Goal: Task Accomplishment & Management: Complete application form

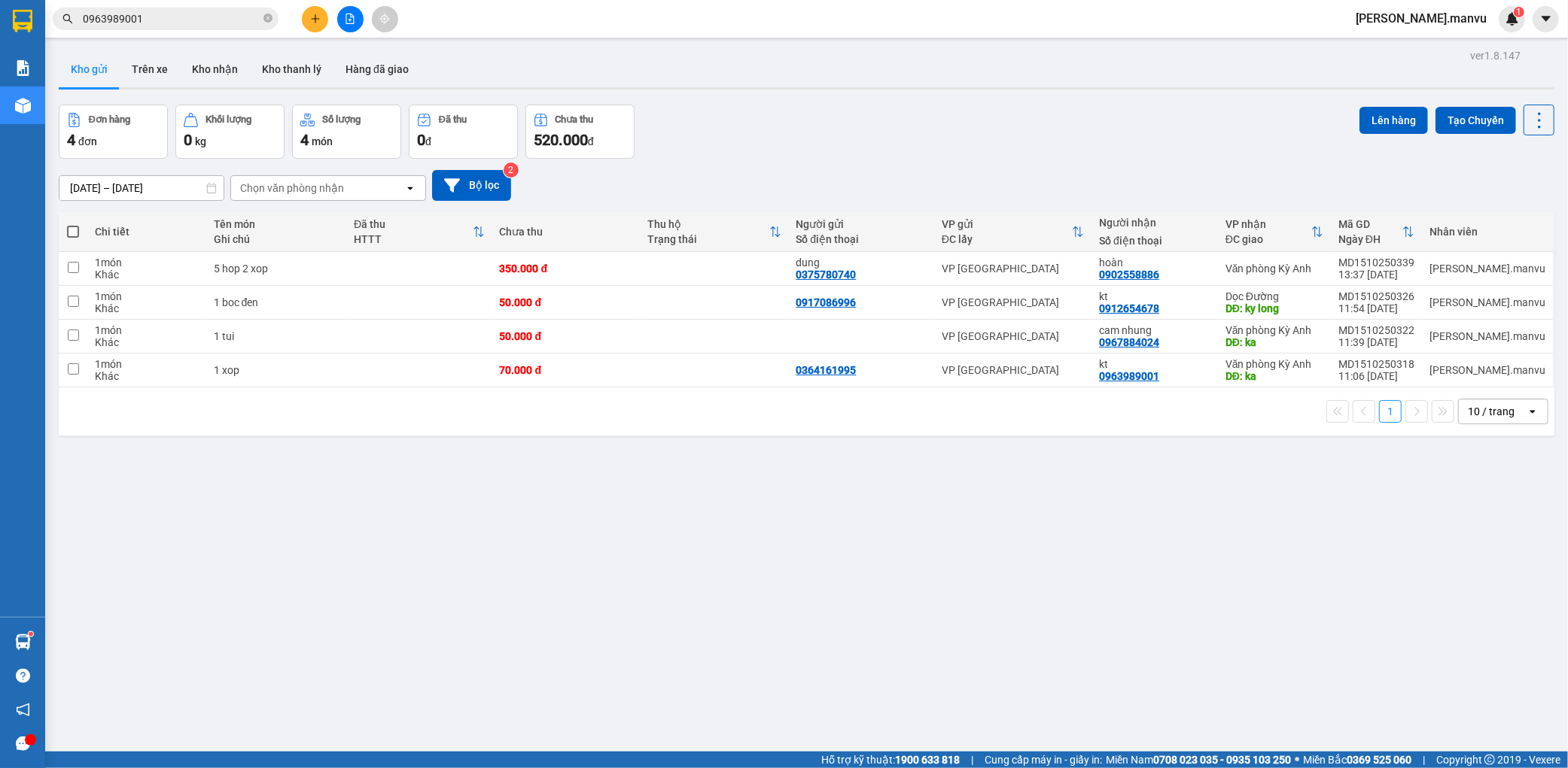
click at [311, 15] on icon "plus" at bounding box center [315, 19] width 11 height 11
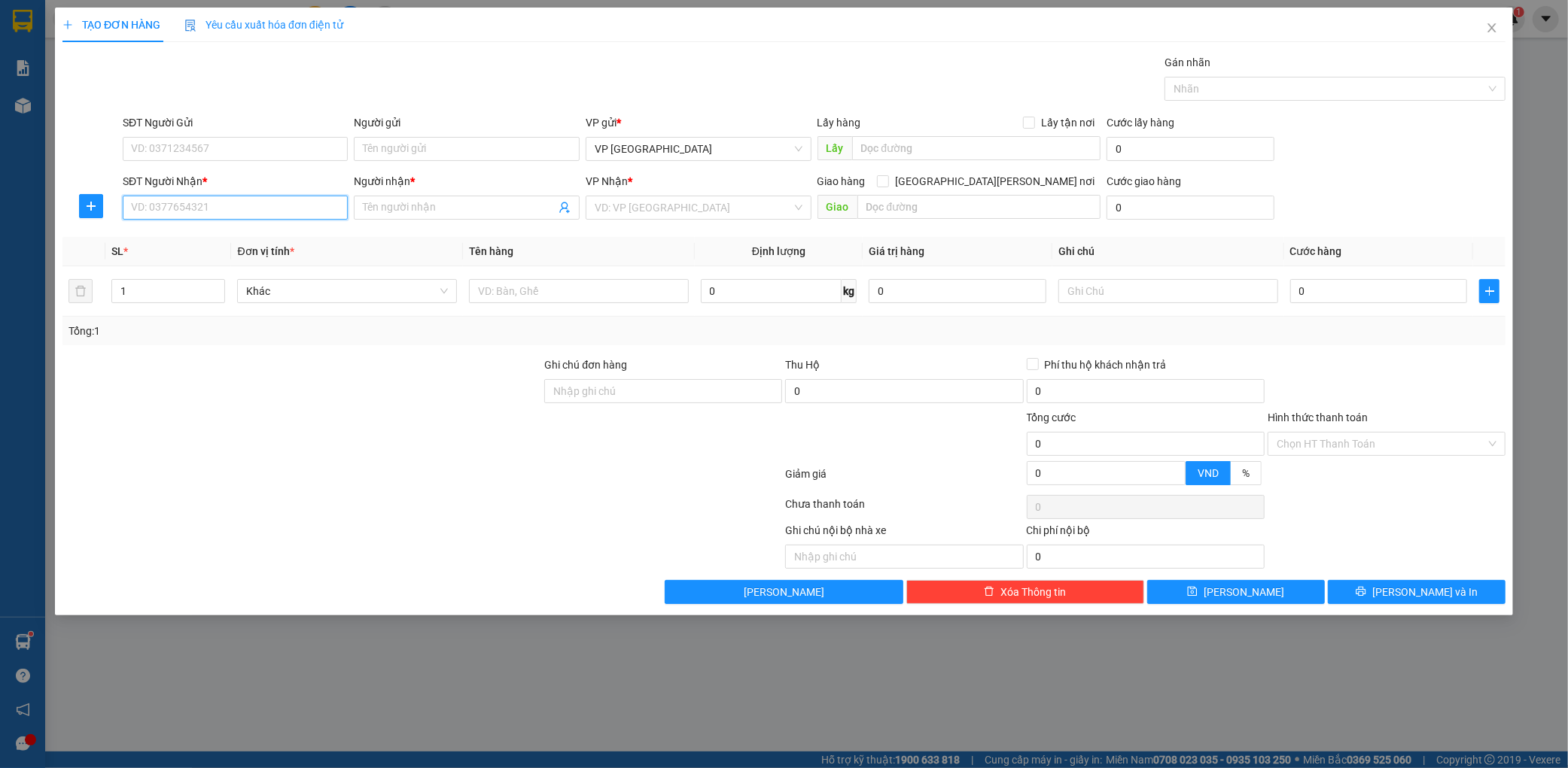
click at [213, 206] on input "SĐT Người Nhận *" at bounding box center [236, 207] width 226 height 24
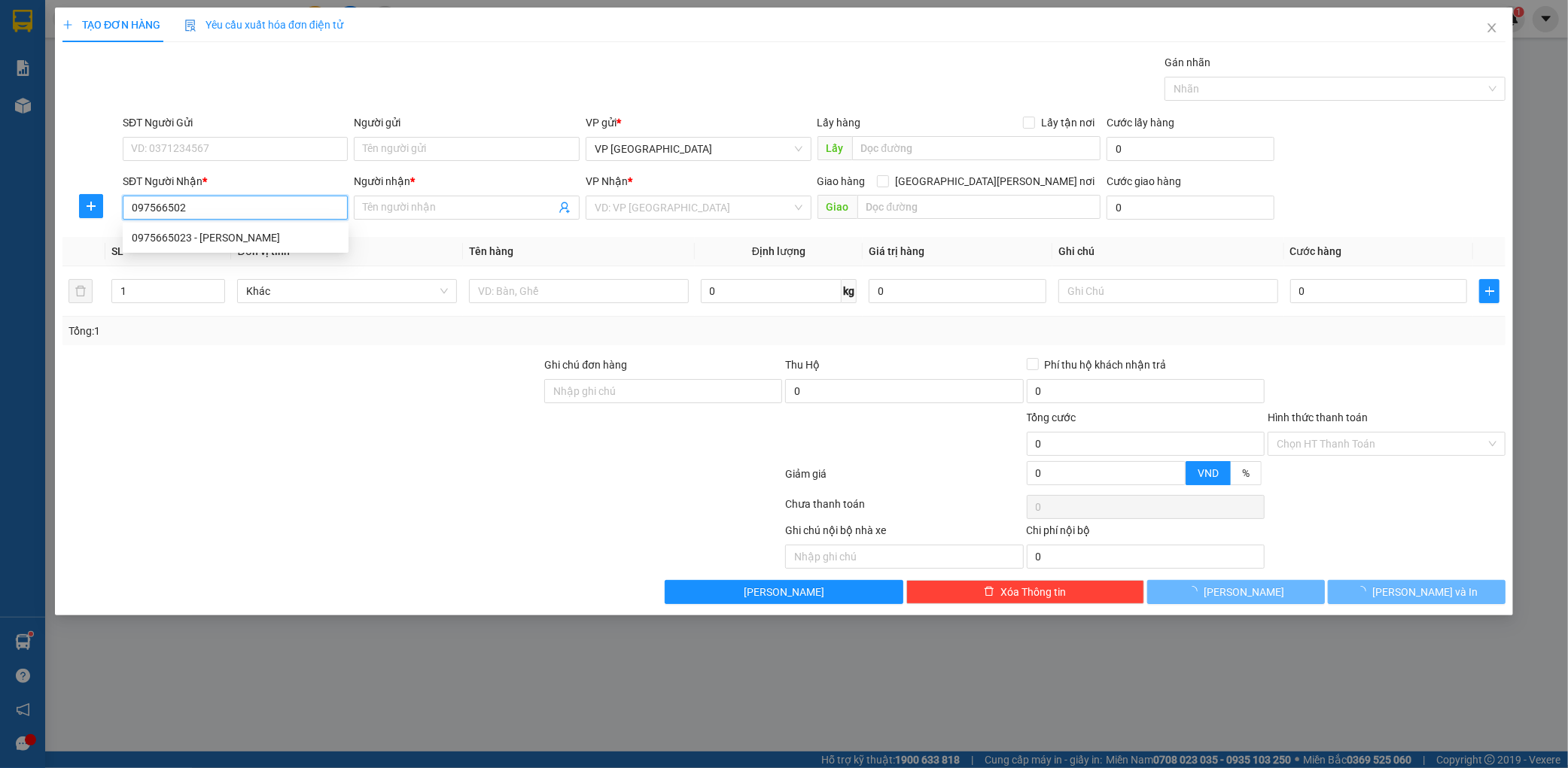
type input "0975665023"
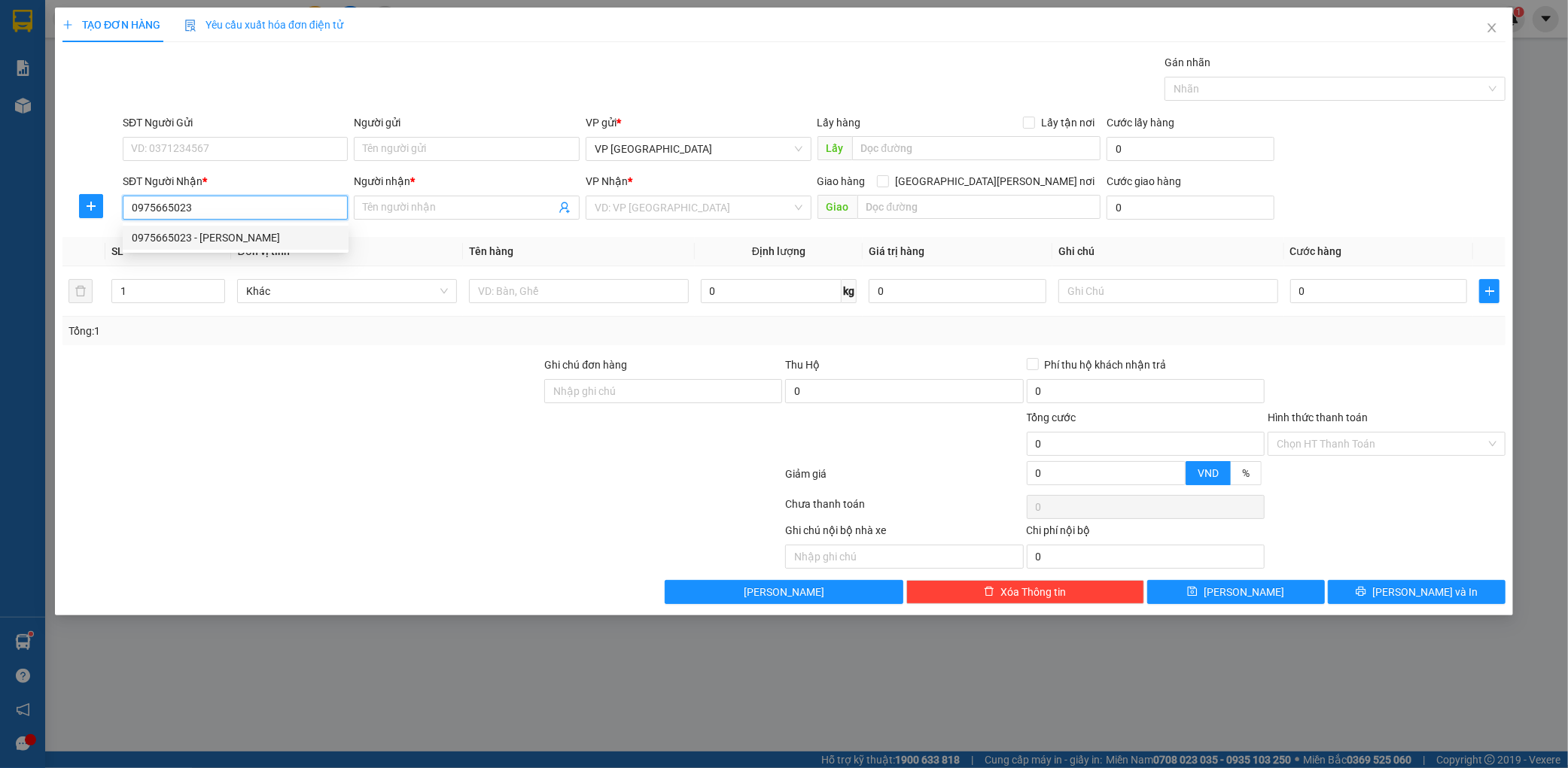
click at [274, 232] on div "0975665023 - [PERSON_NAME]" at bounding box center [236, 238] width 208 height 17
type input "huyền chi"
type input "0975665023"
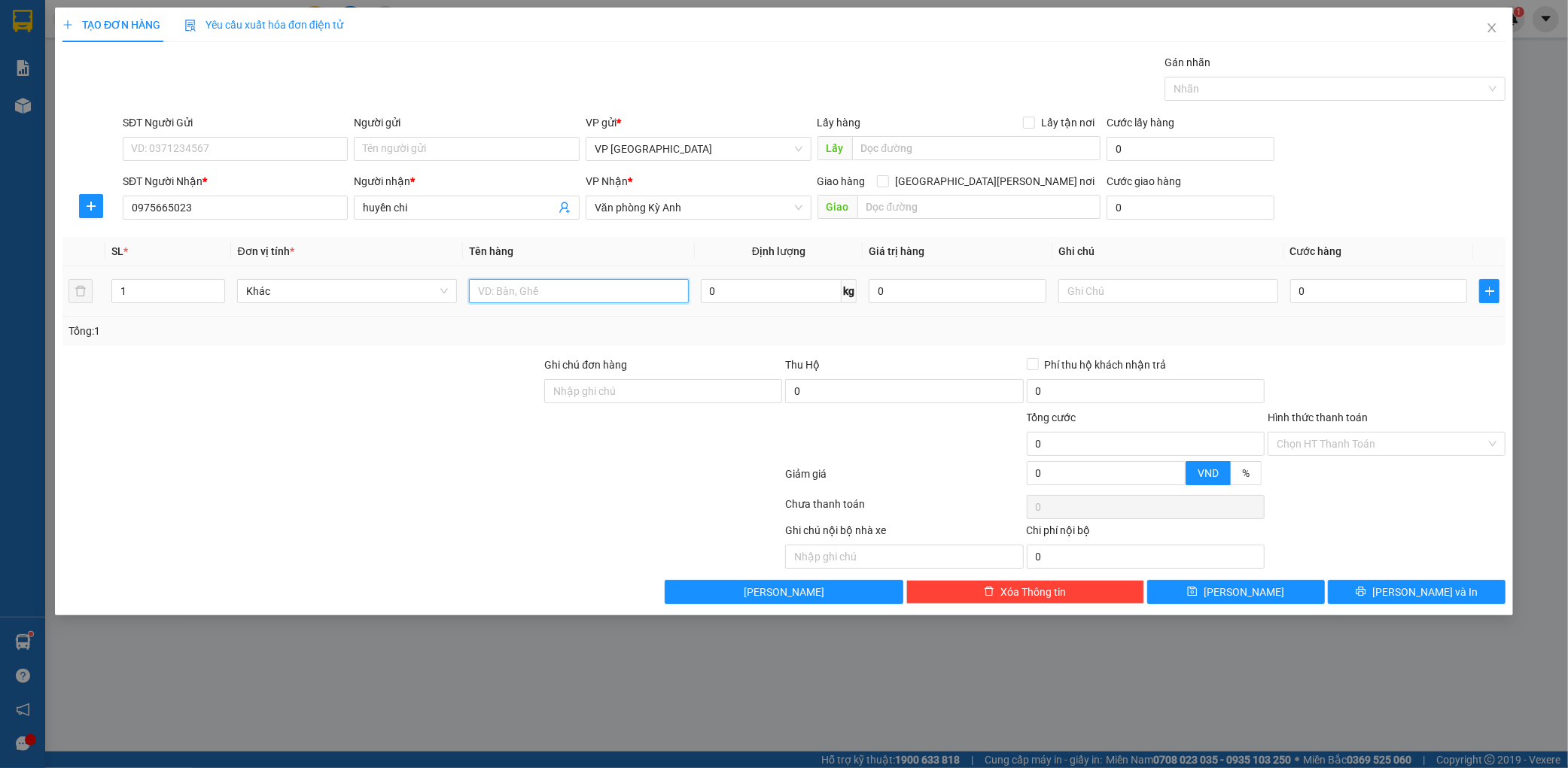
click at [574, 302] on input "text" at bounding box center [579, 291] width 220 height 24
type input "1 thung"
type input "005"
type input "5"
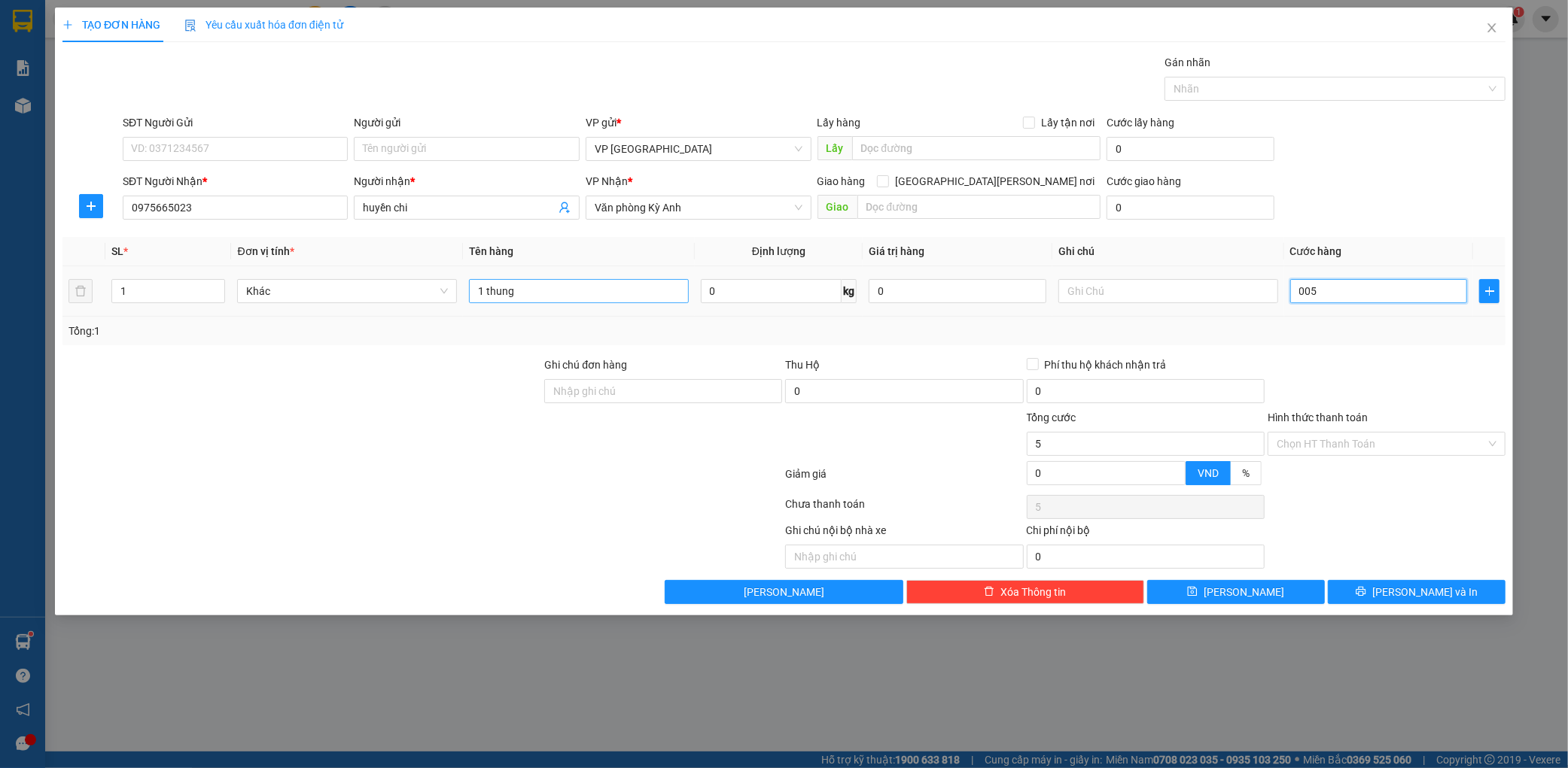
type input "0.050"
type input "50"
type input "00.500"
type input "500"
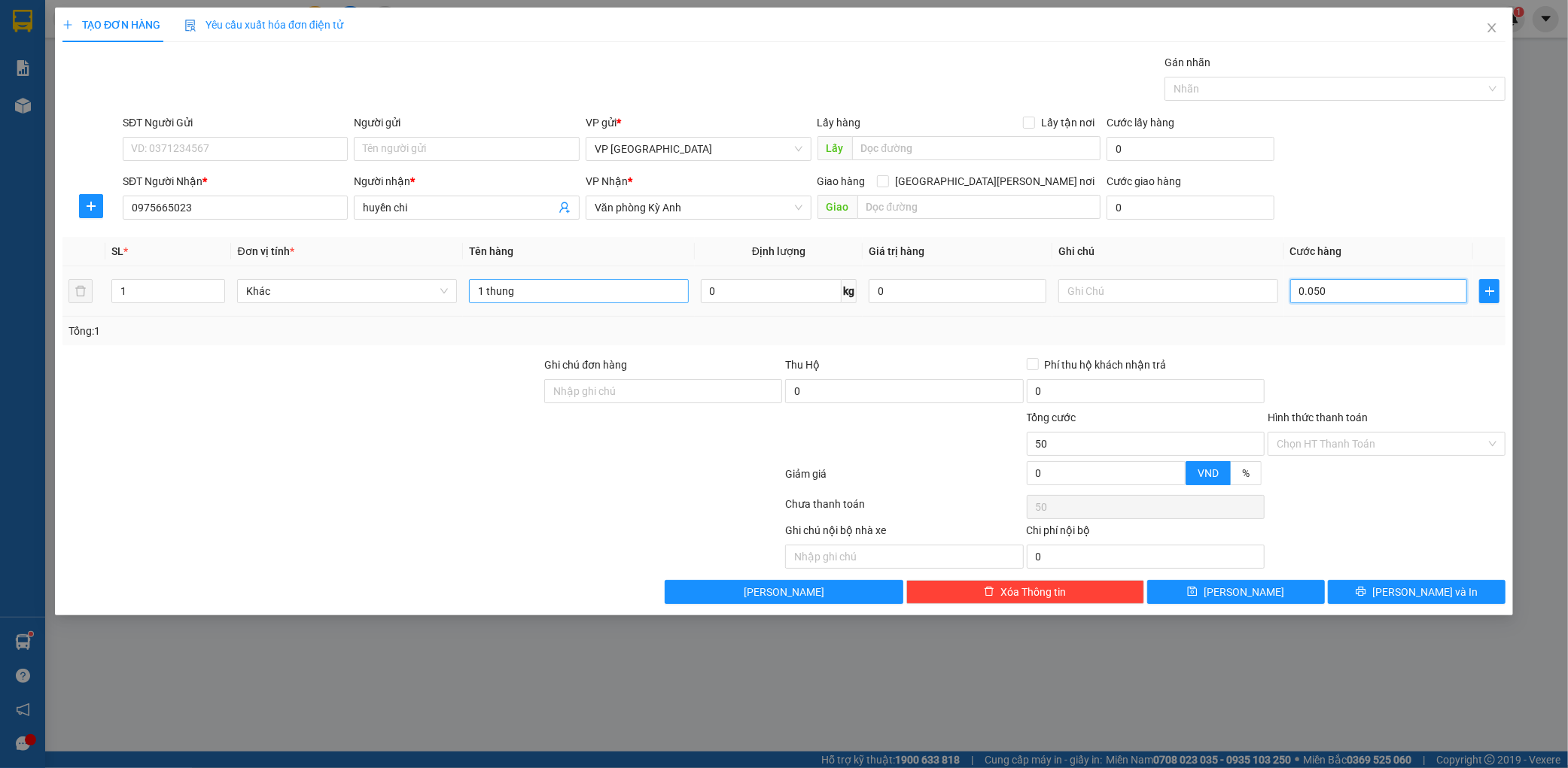
type input "500"
type input "0.005.000"
type input "5.000"
type input "000.050.000"
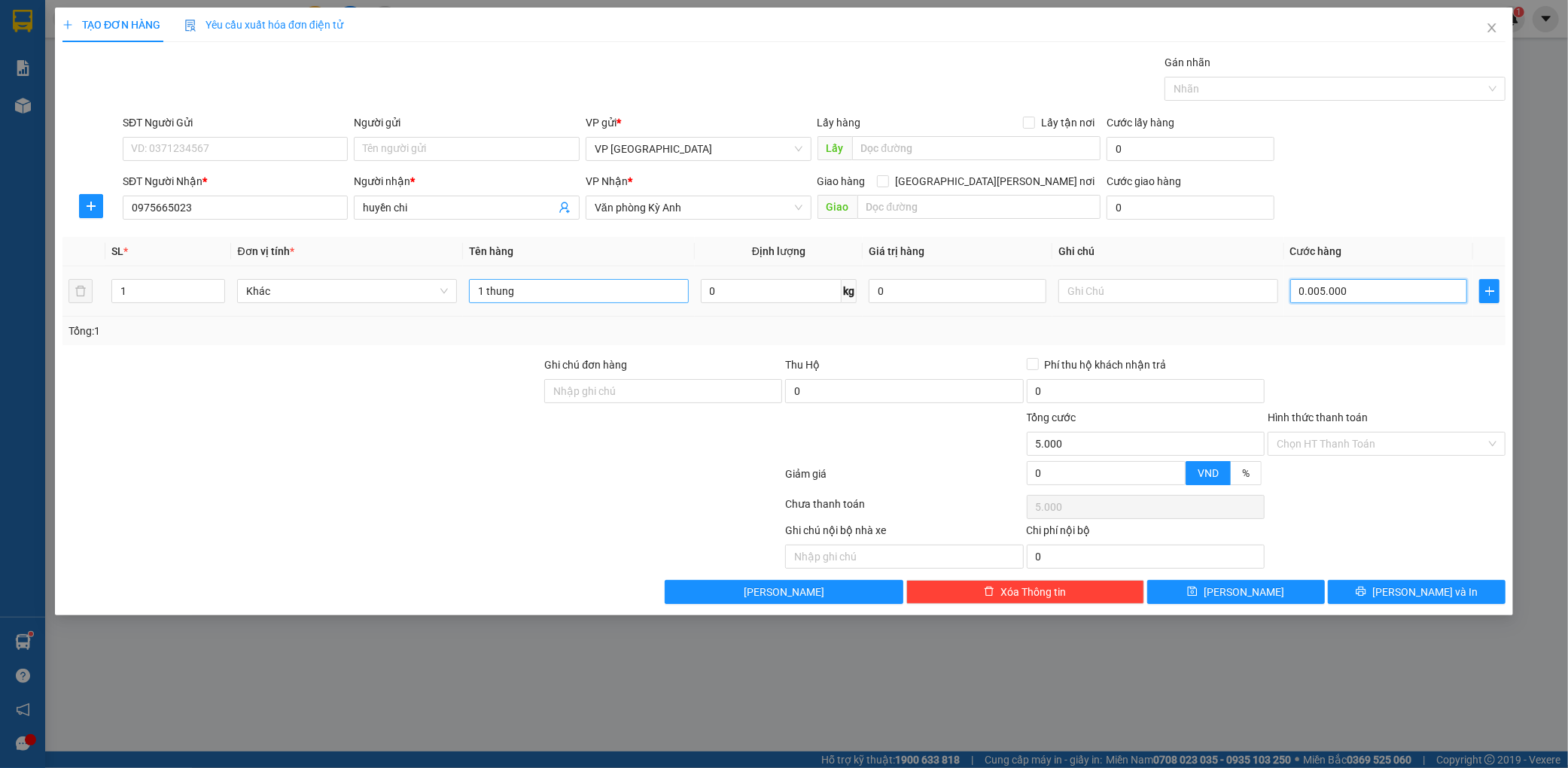
type input "50.000"
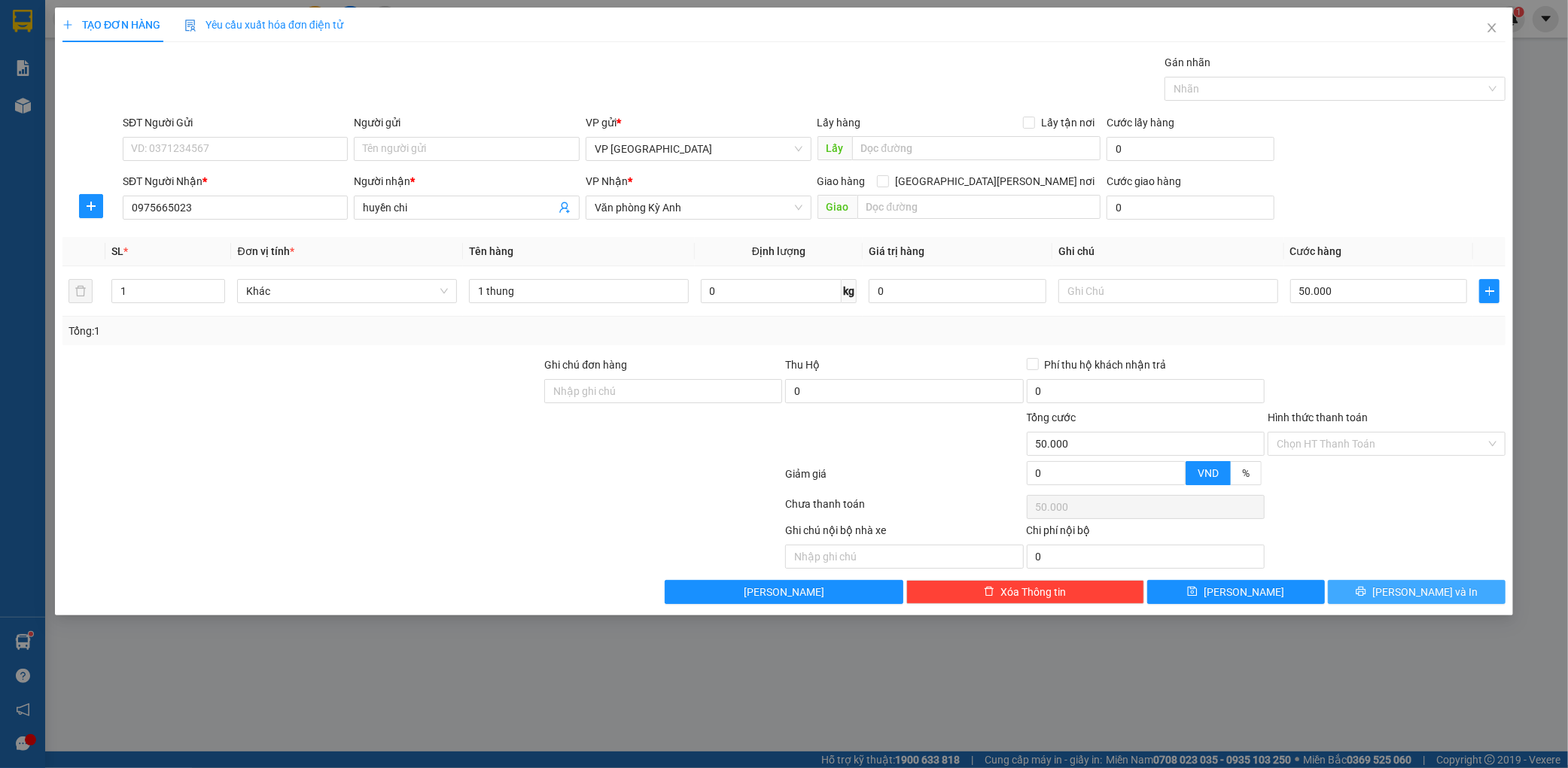
click at [1386, 585] on button "[PERSON_NAME] và In" at bounding box center [1416, 592] width 177 height 24
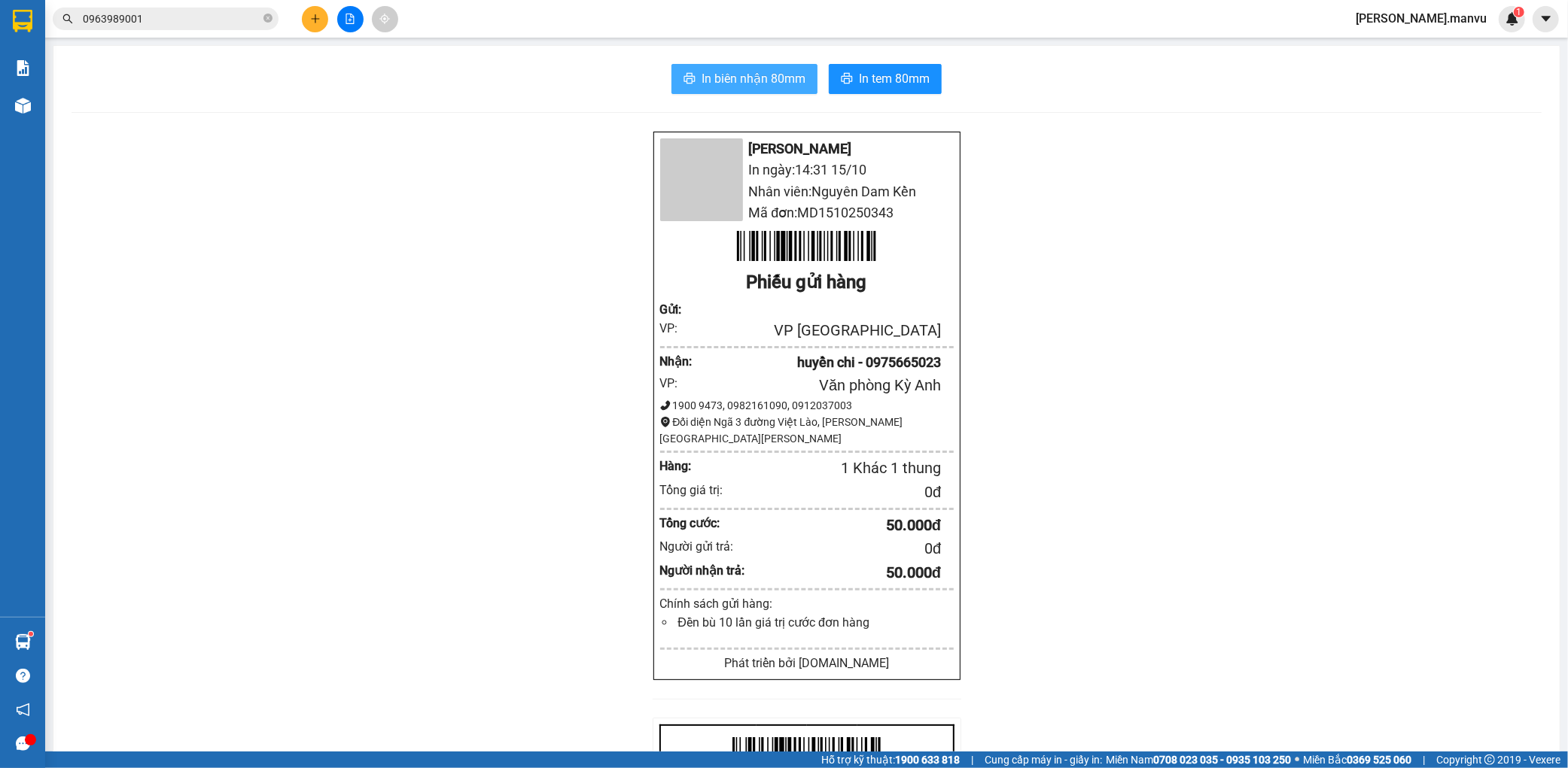
click at [761, 72] on span "In biên nhận 80mm" at bounding box center [753, 78] width 104 height 19
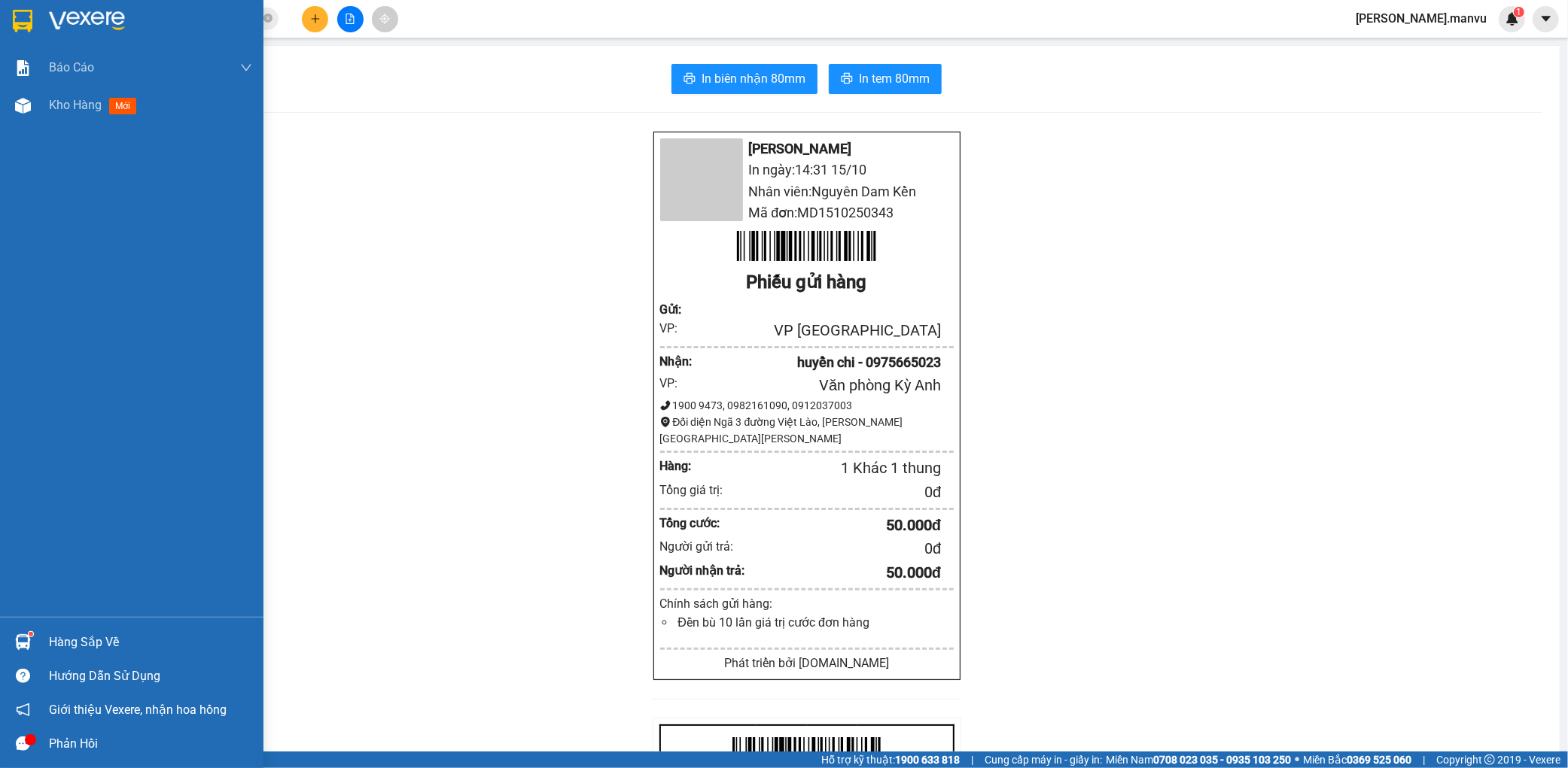
click at [64, 2] on div at bounding box center [131, 25] width 263 height 49
